Goal: Transaction & Acquisition: Purchase product/service

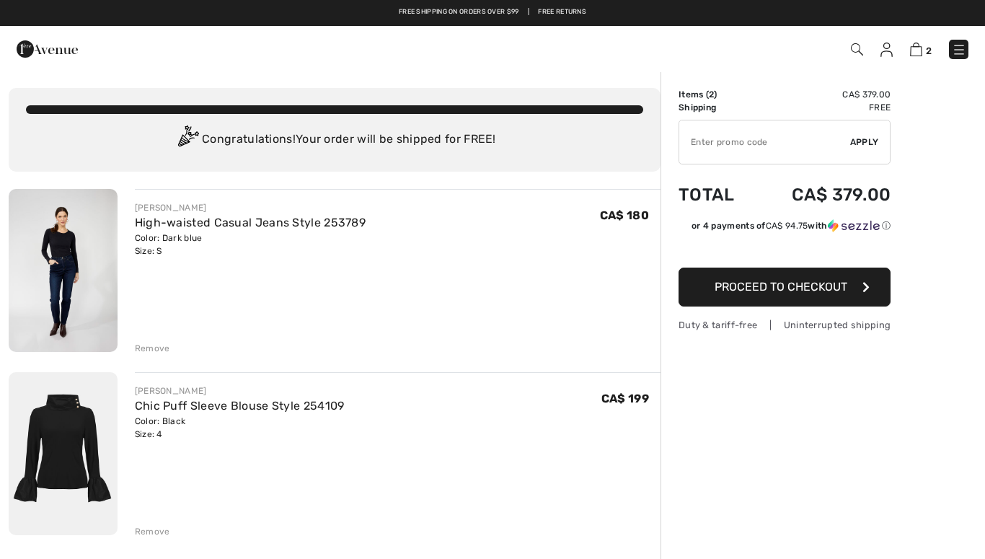
click at [50, 265] on img at bounding box center [63, 270] width 109 height 163
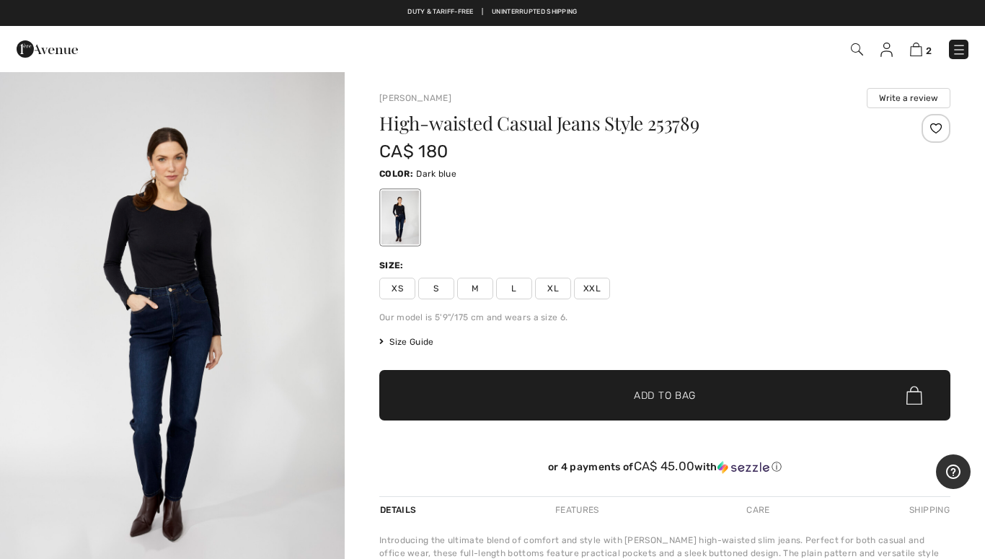
click at [409, 291] on span "XS" at bounding box center [397, 289] width 36 height 22
click at [903, 55] on span "2" at bounding box center [695, 49] width 546 height 19
click at [921, 53] on img at bounding box center [916, 50] width 12 height 14
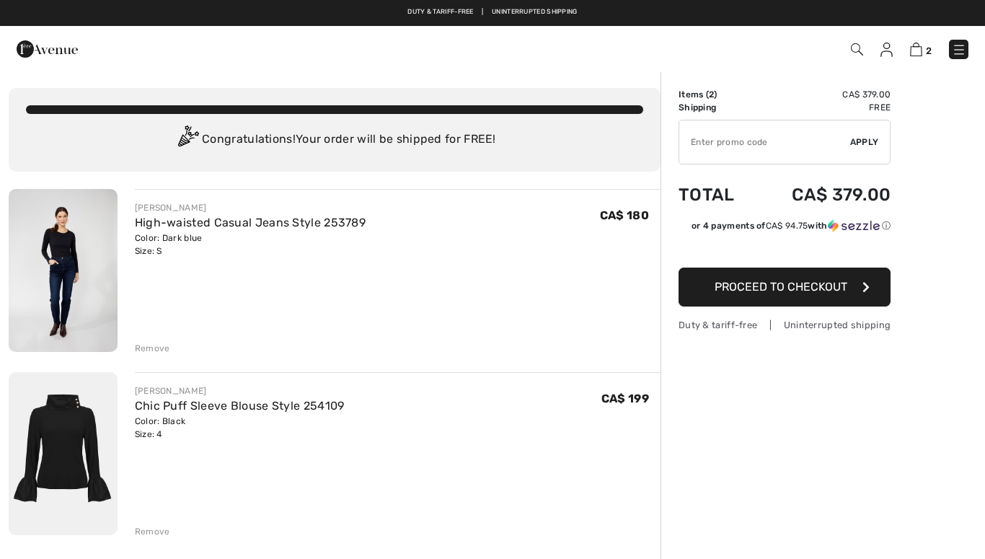
click at [165, 334] on div "[PERSON_NAME] High-waisted Casual Jeans Style 253789 Color: Dark blue Size: S F…" at bounding box center [398, 272] width 526 height 166
click at [154, 347] on div "Remove" at bounding box center [152, 348] width 35 height 13
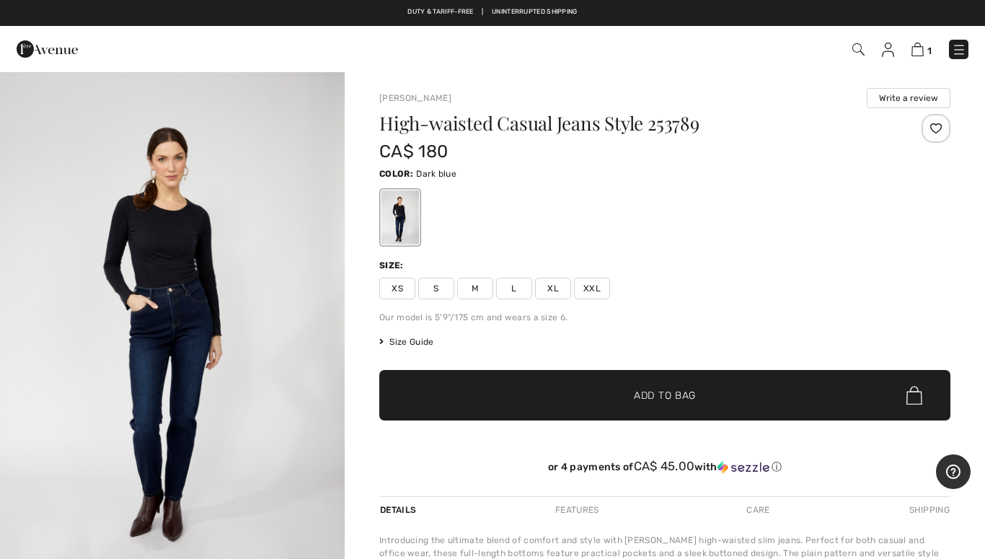
click at [402, 284] on span "XS" at bounding box center [397, 289] width 36 height 22
click at [606, 391] on span "✔ Added to Bag" at bounding box center [643, 395] width 88 height 15
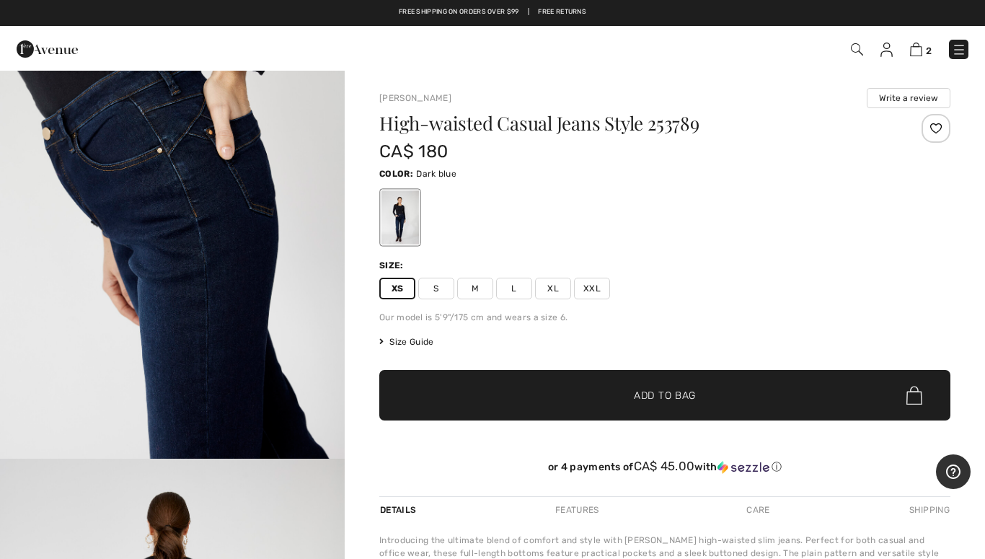
scroll to position [1681, 0]
